Goal: Task Accomplishment & Management: Manage account settings

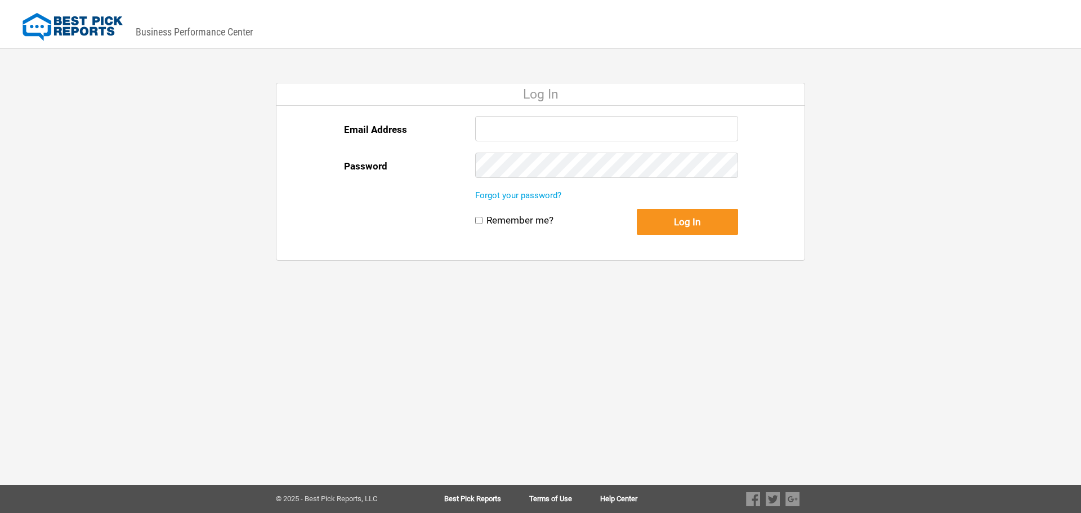
click at [510, 128] on input "Email Address" at bounding box center [606, 128] width 263 height 25
type input "[EMAIL_ADDRESS][DOMAIN_NAME]"
click at [637, 209] on button "Log In" at bounding box center [687, 222] width 101 height 26
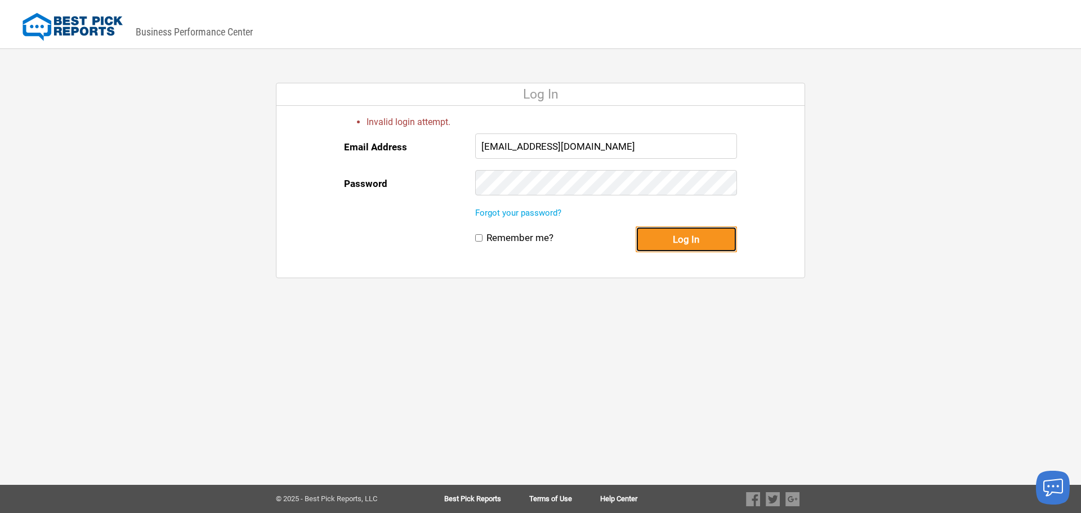
click at [661, 243] on button "Log In" at bounding box center [686, 239] width 101 height 26
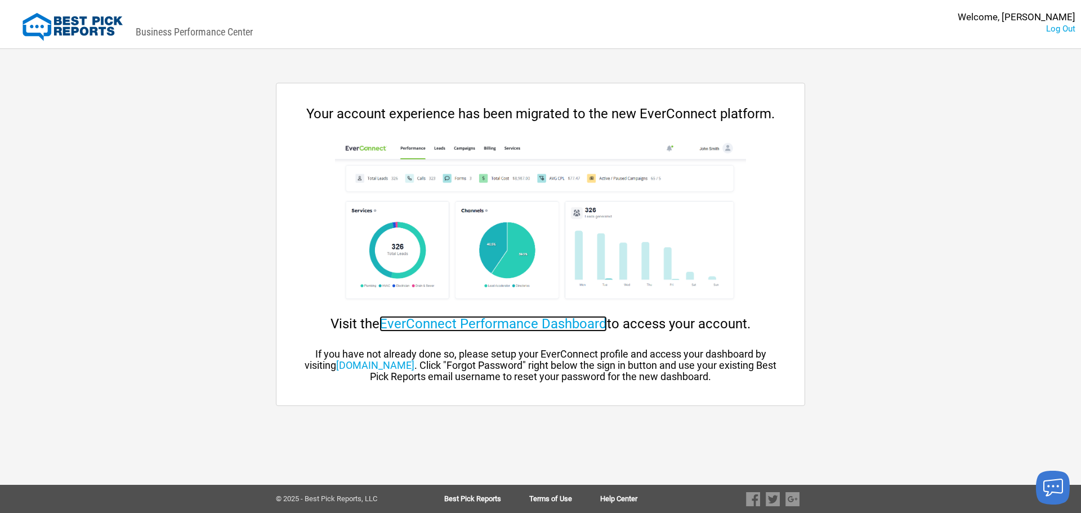
click at [545, 320] on link "EverConnect Performance Dashboard" at bounding box center [492, 324] width 227 height 16
